Goal: Task Accomplishment & Management: Use online tool/utility

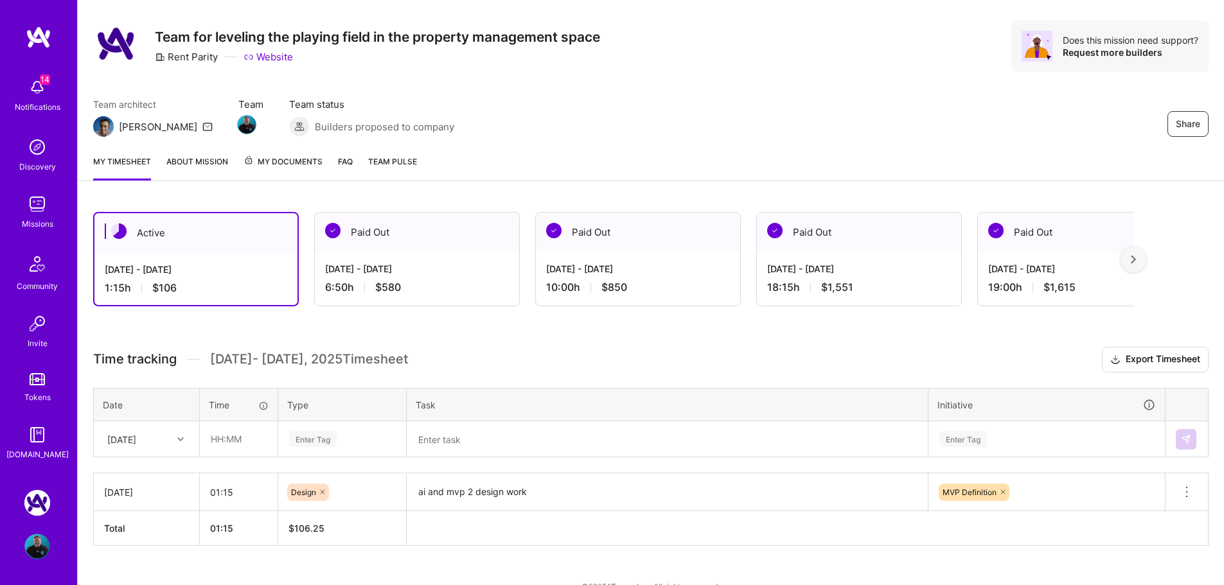
scroll to position [48, 0]
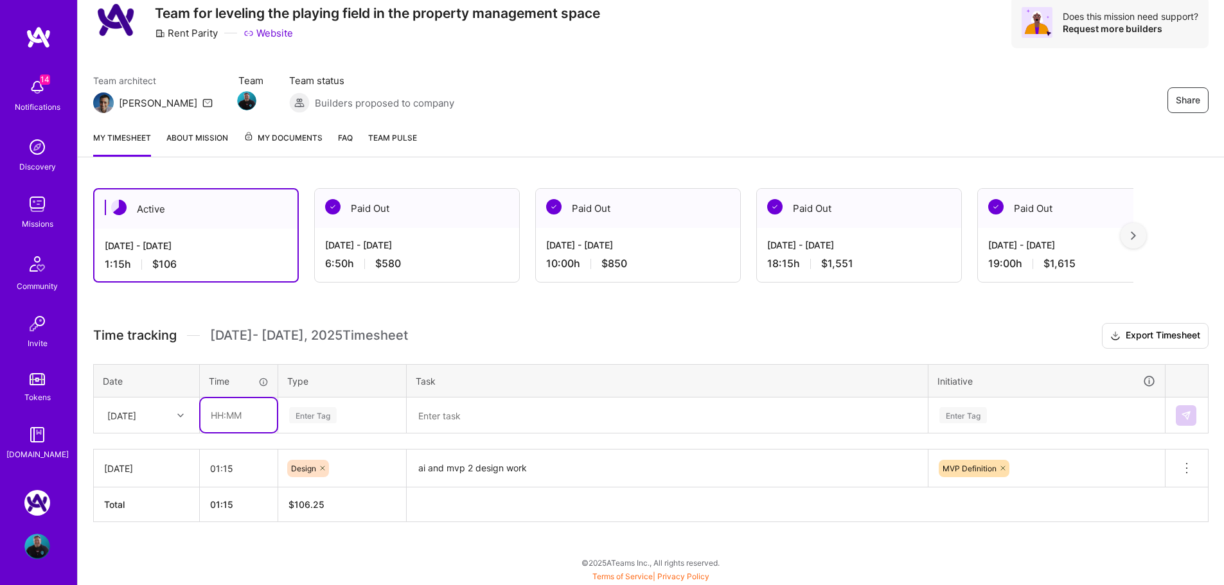
click at [251, 425] on input "text" at bounding box center [238, 415] width 76 height 34
type input "00:15"
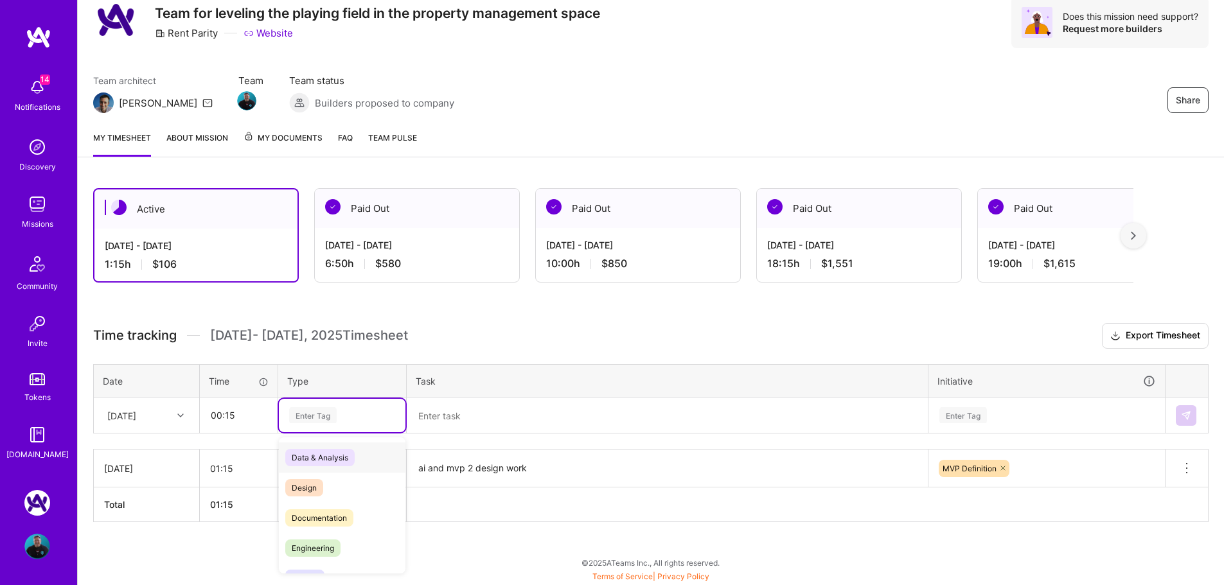
click at [345, 407] on div "Enter Tag" at bounding box center [342, 415] width 109 height 16
click at [337, 519] on span "Documentation" at bounding box center [319, 518] width 68 height 17
click at [483, 426] on textarea at bounding box center [667, 415] width 519 height 33
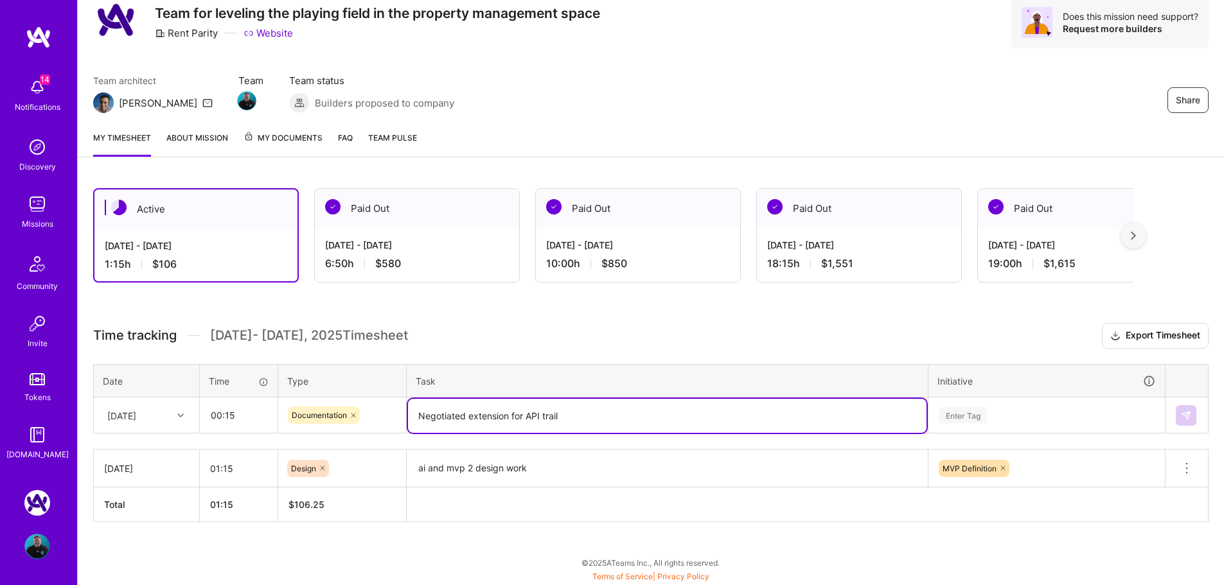
type textarea "Negotiated extension for API trail"
click at [1026, 425] on div "Enter Tag" at bounding box center [1046, 415] width 235 height 33
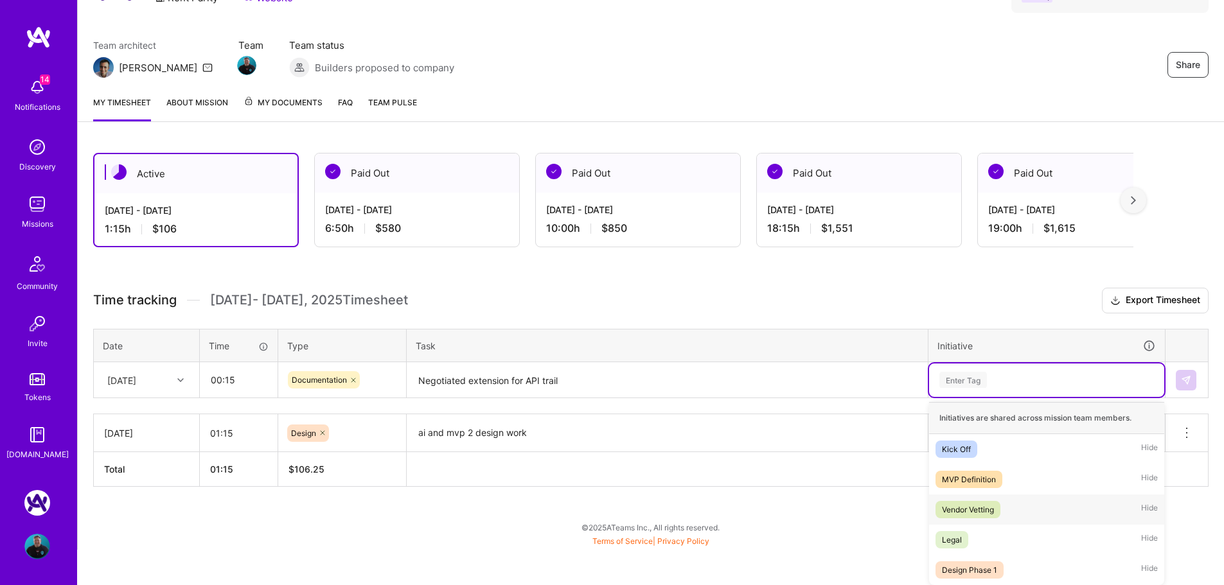
click at [983, 507] on div "Vendor Vetting" at bounding box center [968, 509] width 52 height 13
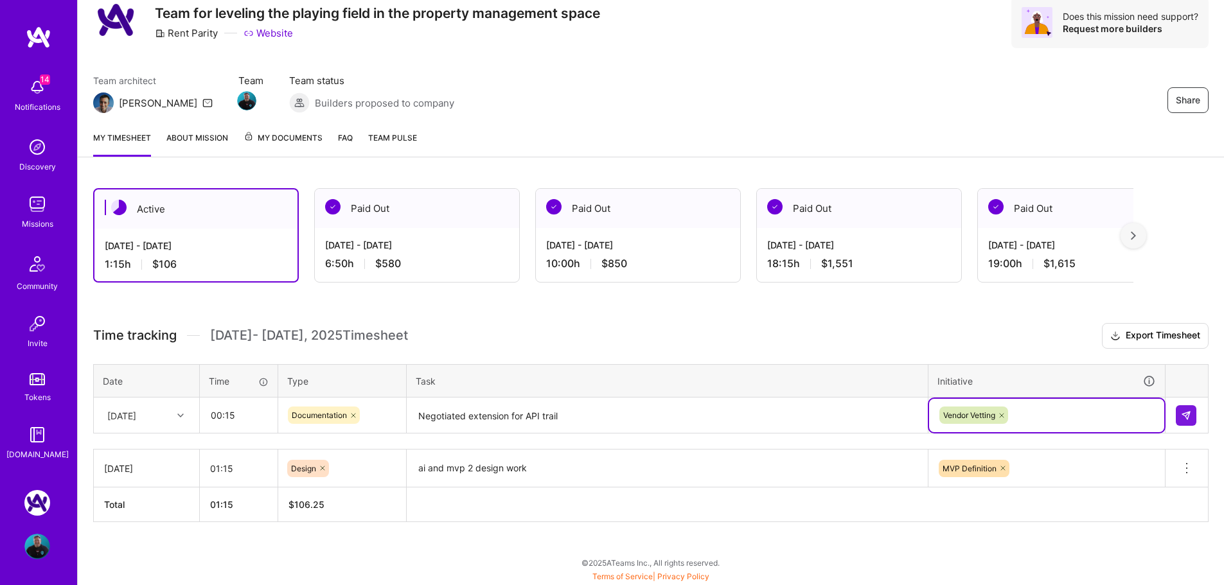
scroll to position [48, 0]
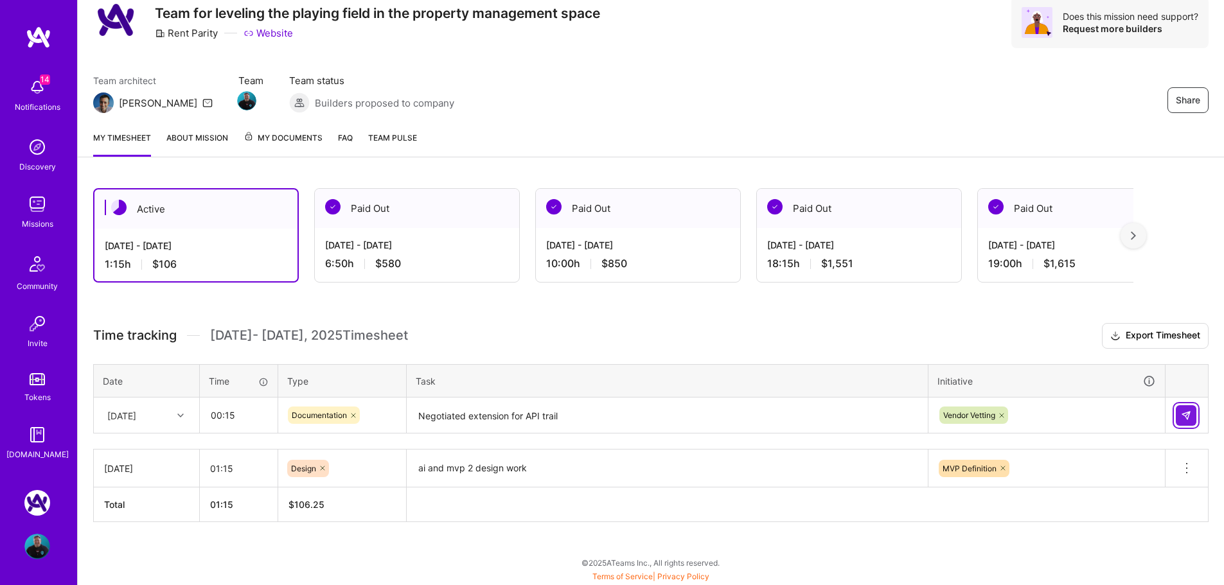
click at [1191, 411] on button at bounding box center [1186, 415] width 21 height 21
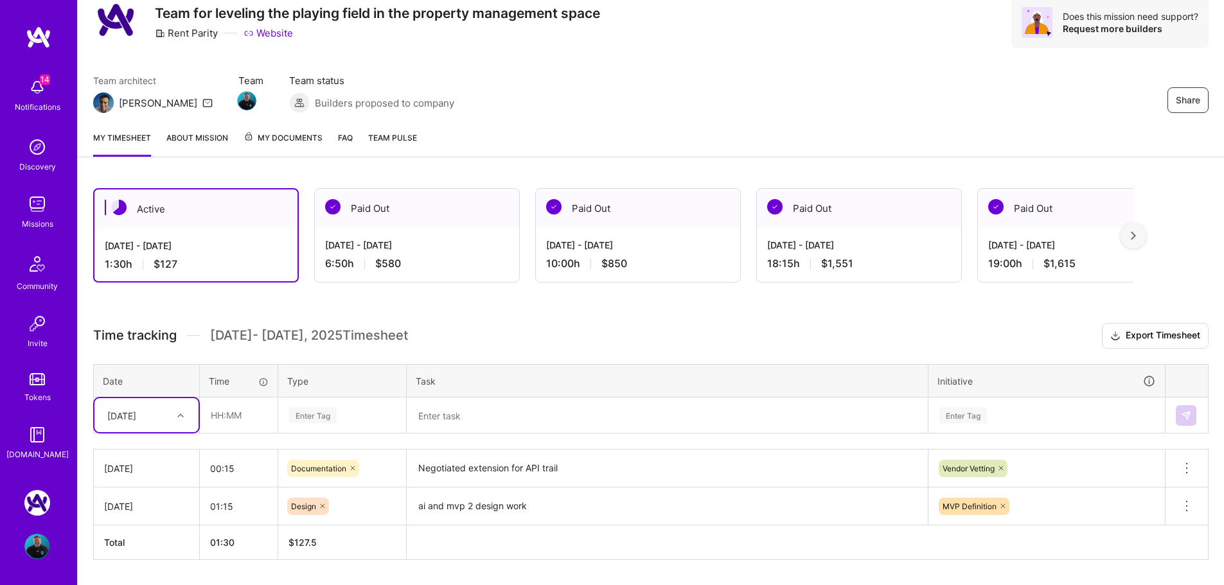
scroll to position [86, 0]
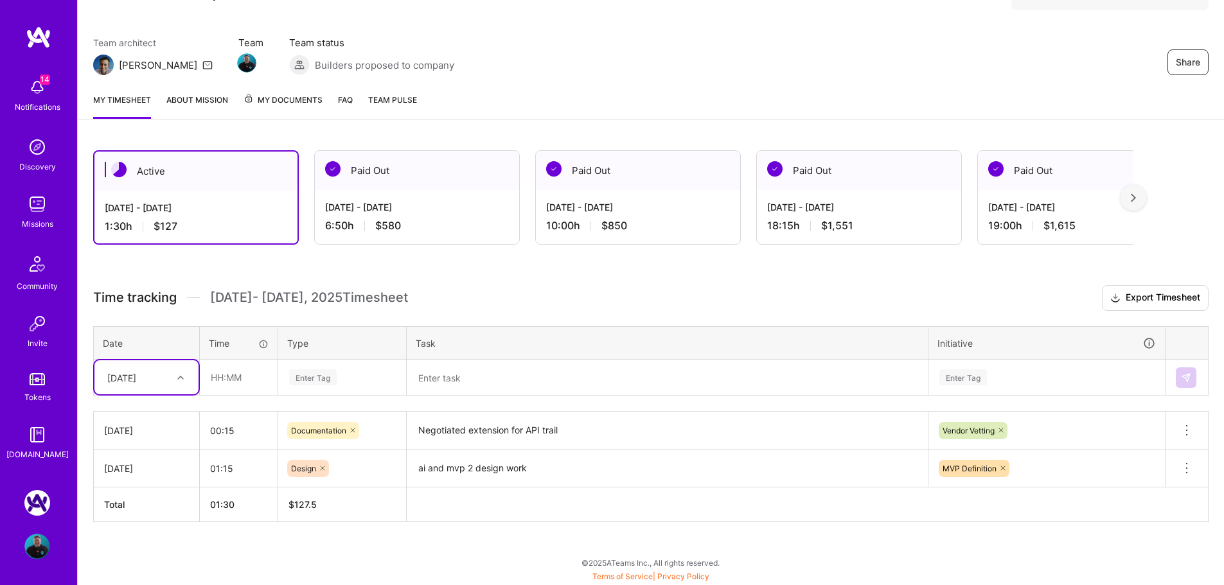
click at [705, 517] on th at bounding box center [808, 505] width 802 height 35
